Goal: Task Accomplishment & Management: Manage account settings

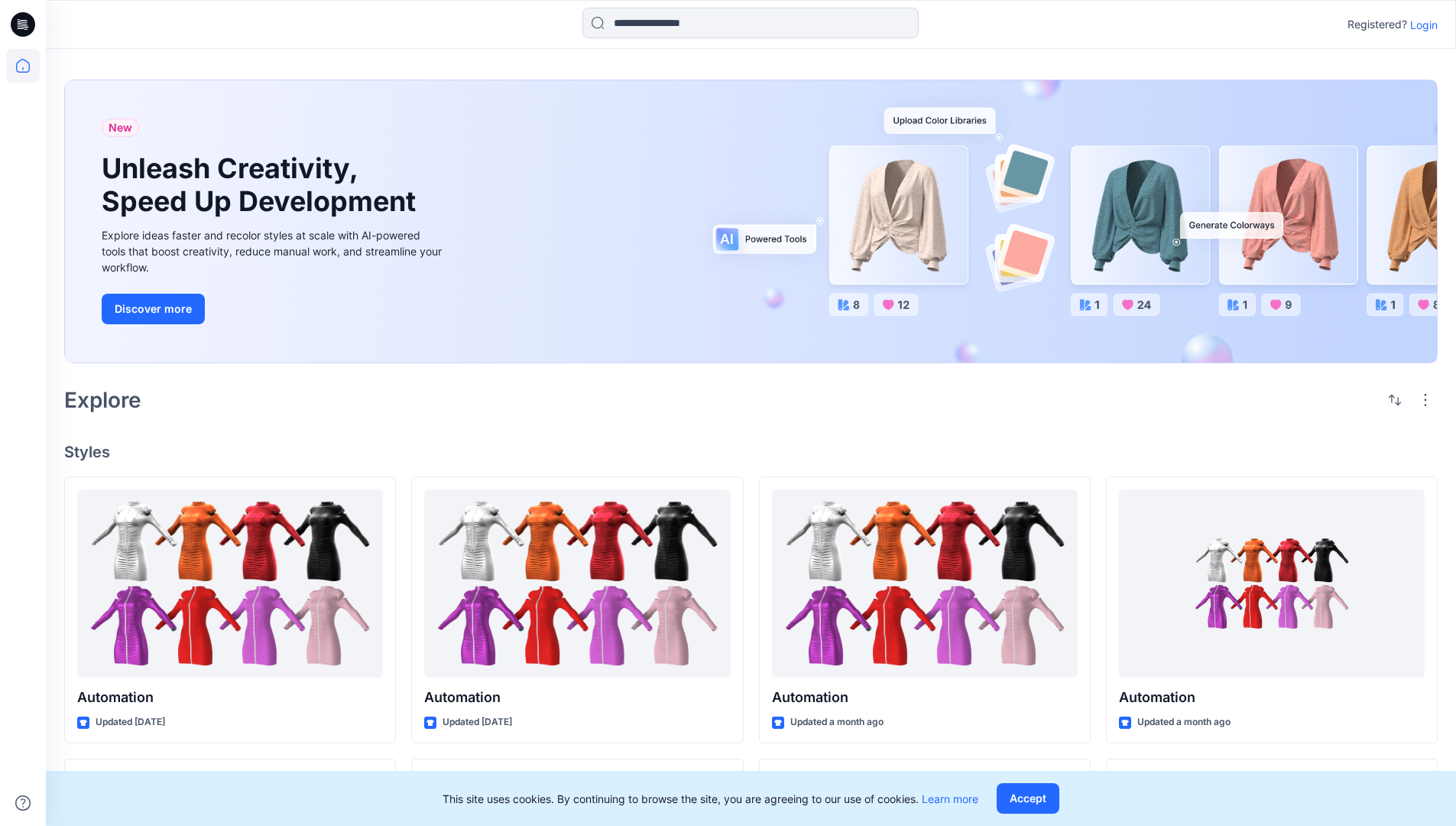
click at [1420, 25] on p "Login" at bounding box center [1424, 25] width 27 height 16
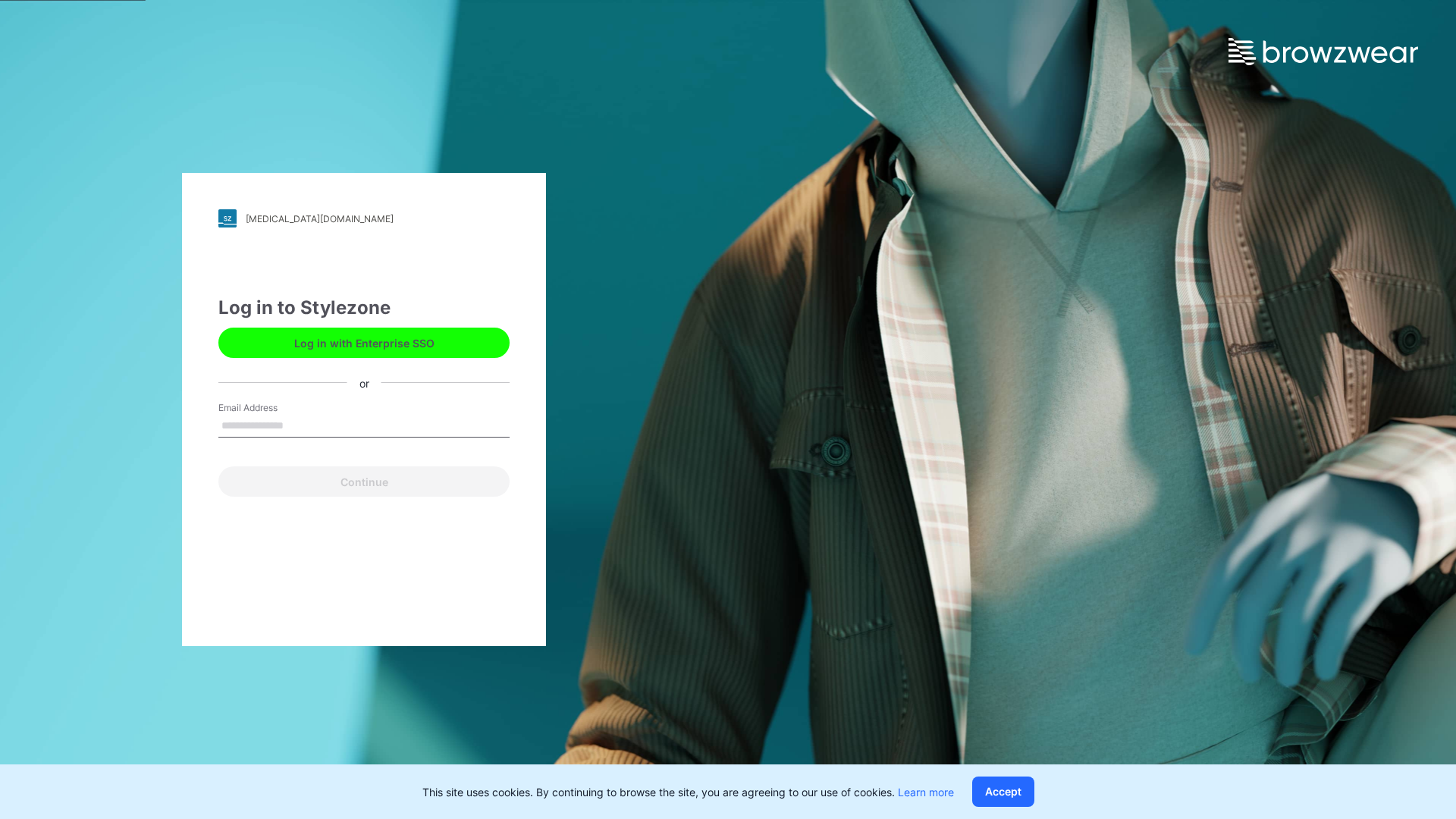
click at [300, 425] on input "Email Address" at bounding box center [363, 425] width 291 height 22
type input "**********"
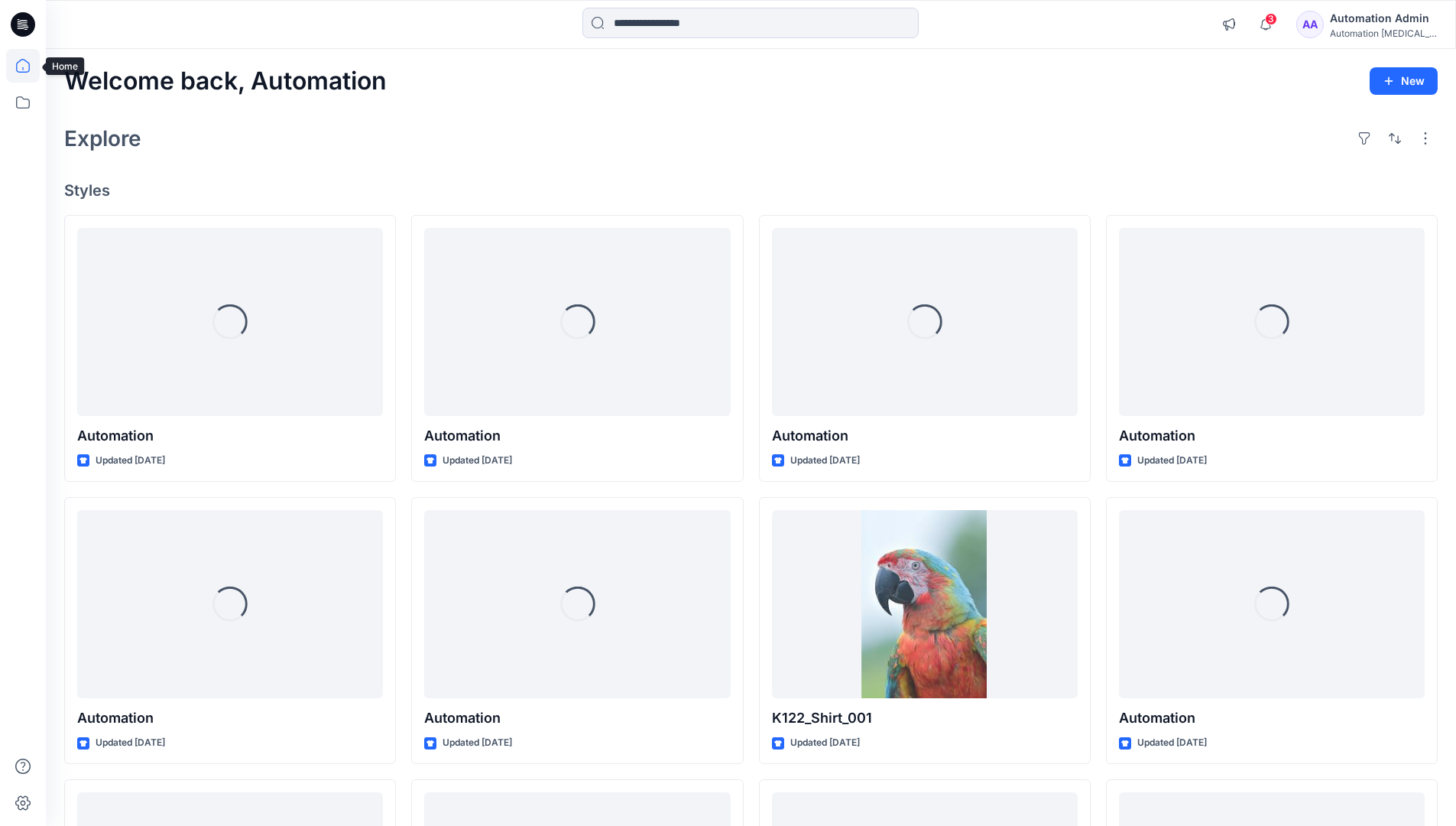
click at [29, 66] on icon at bounding box center [23, 66] width 14 height 14
